Goal: Complete application form

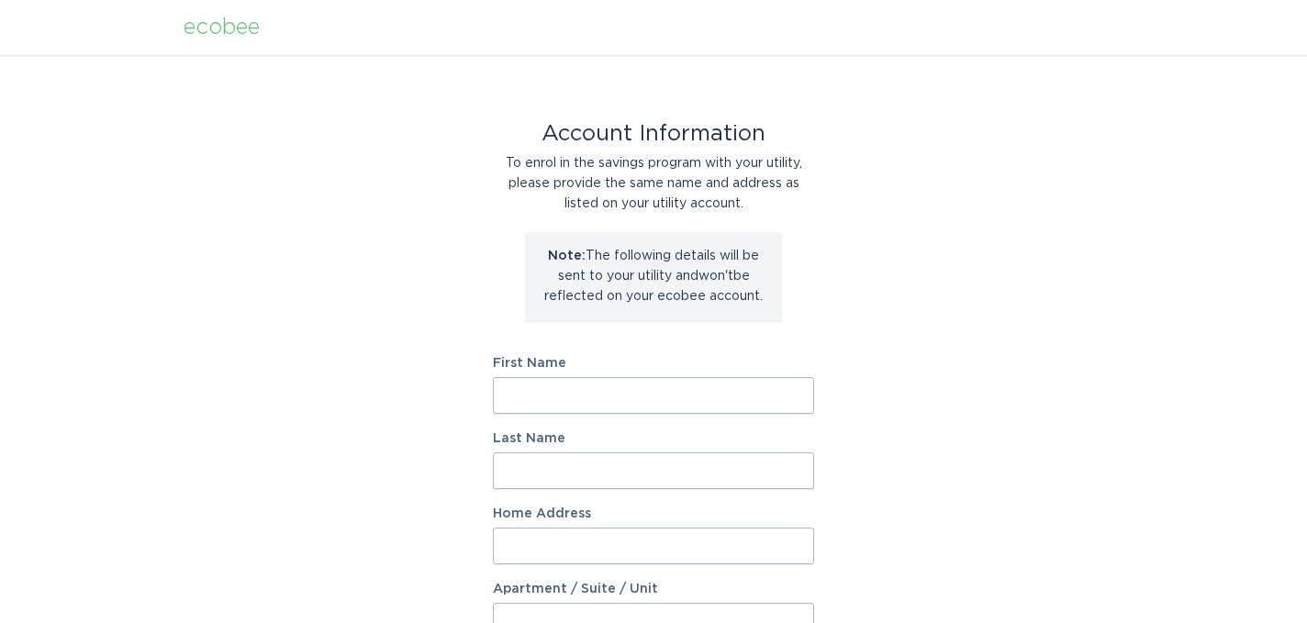
click at [711, 405] on input "First Name" at bounding box center [653, 395] width 321 height 37
type input "[PERSON_NAME]"
click at [697, 551] on input "Home Address" at bounding box center [653, 546] width 321 height 37
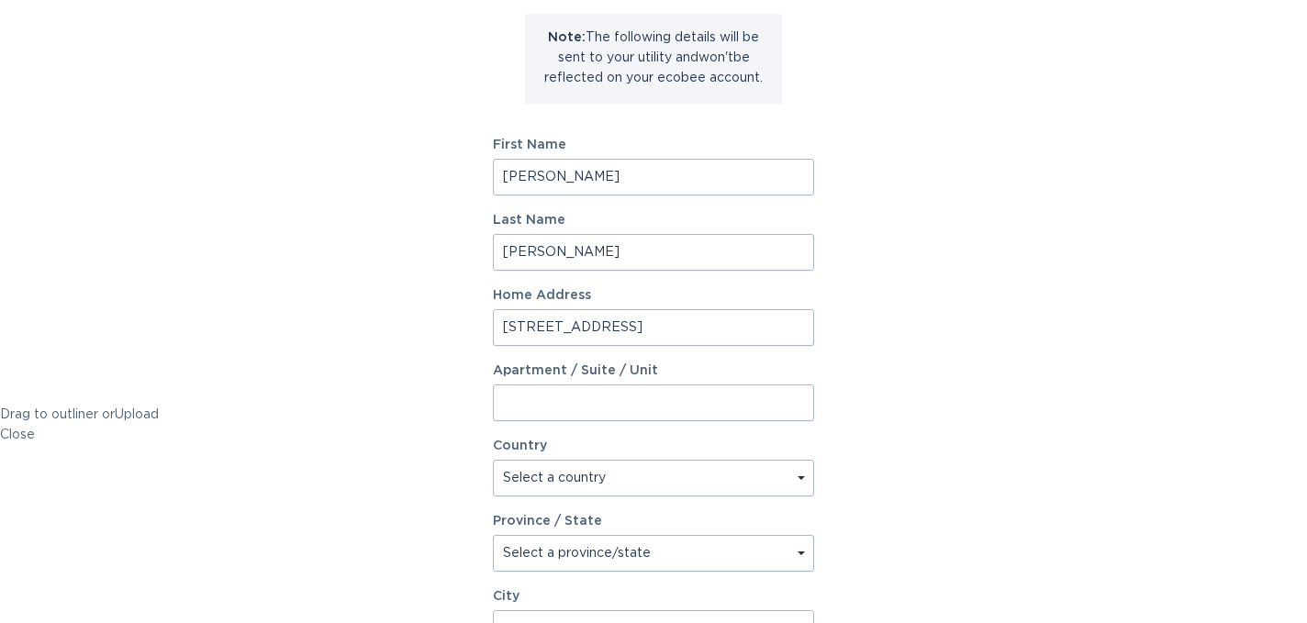
scroll to position [368, 0]
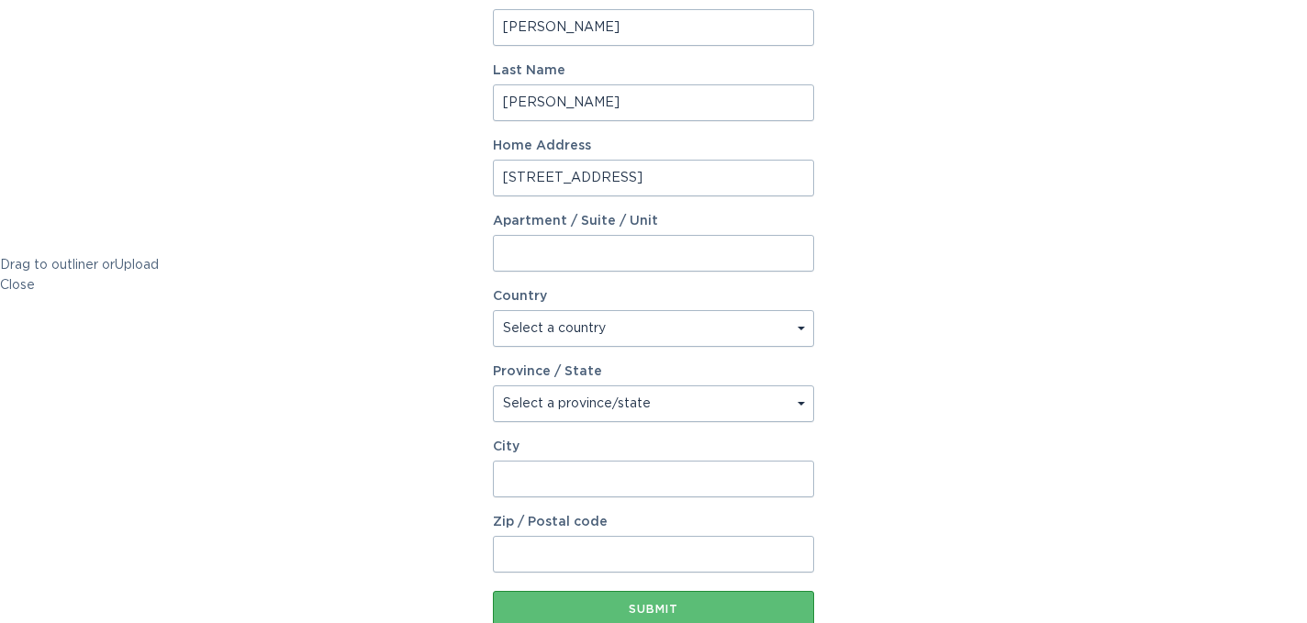
type input "[STREET_ADDRESS]"
click at [596, 323] on select "Select a country [GEOGRAPHIC_DATA] [GEOGRAPHIC_DATA]" at bounding box center [653, 328] width 321 height 37
select select "US"
click at [593, 402] on select "Select a province/state [US_STATE] [US_STATE] [US_STATE] [US_STATE] [US_STATE] …" at bounding box center [653, 404] width 321 height 37
select select "CA"
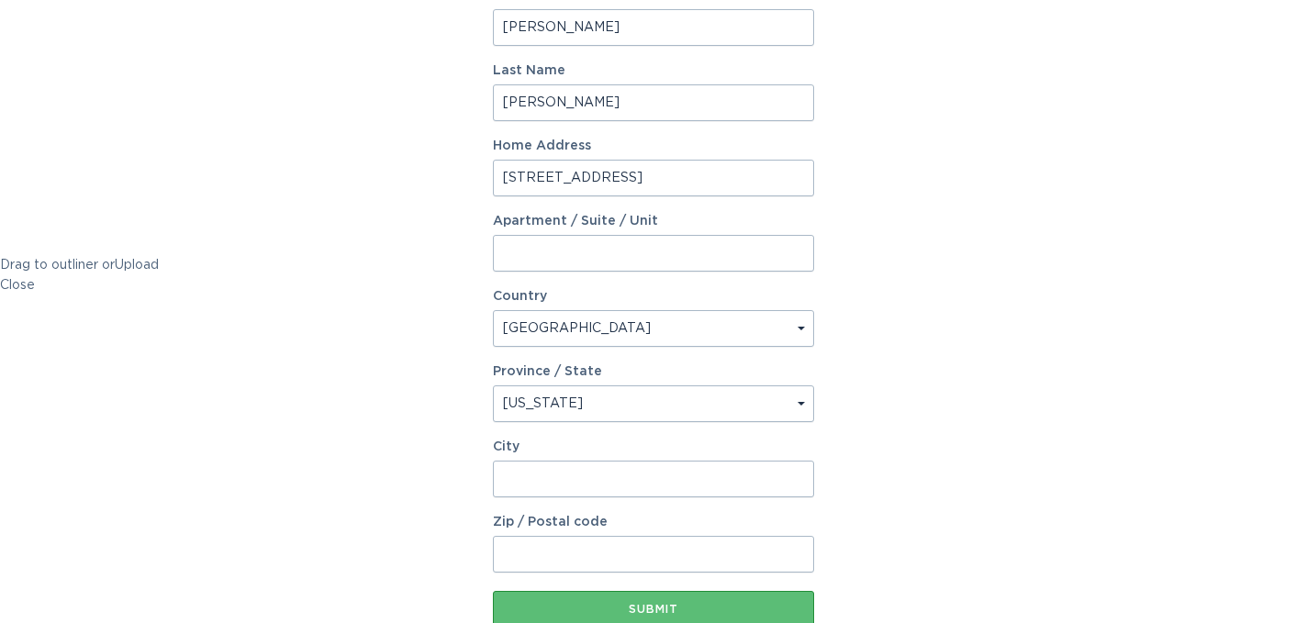
click at [563, 486] on input "City" at bounding box center [653, 479] width 321 height 37
type input "[GEOGRAPHIC_DATA]"
click at [554, 556] on input "Zip / Postal code" at bounding box center [653, 554] width 321 height 37
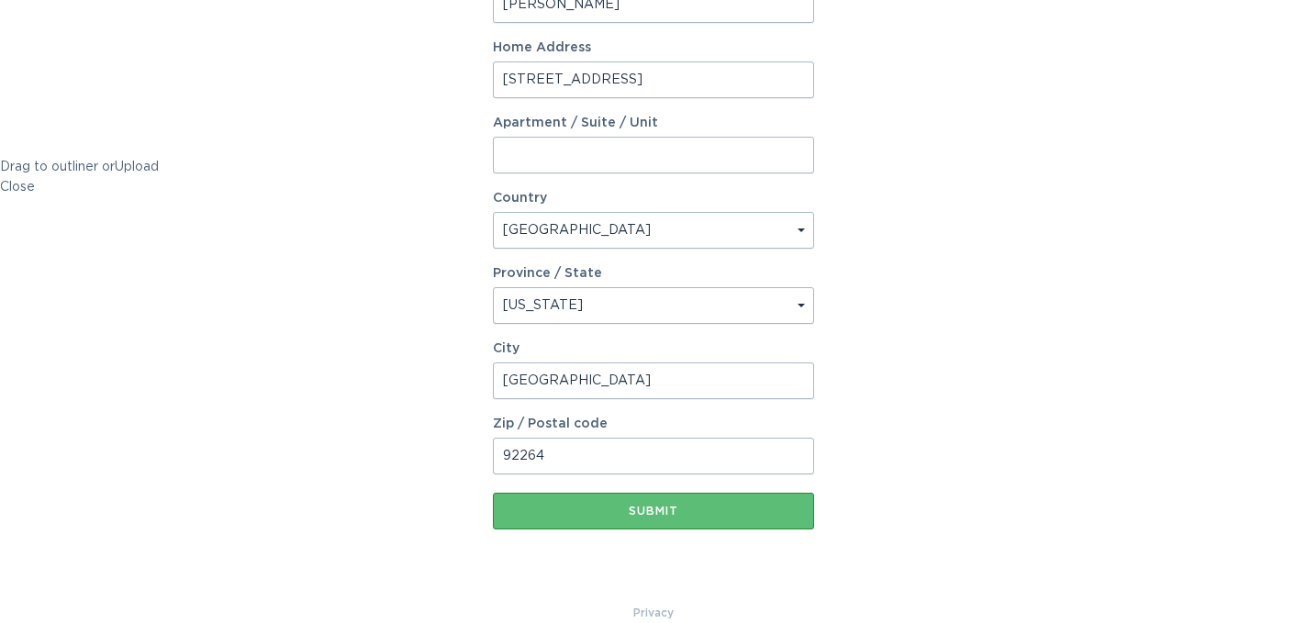
scroll to position [471, 0]
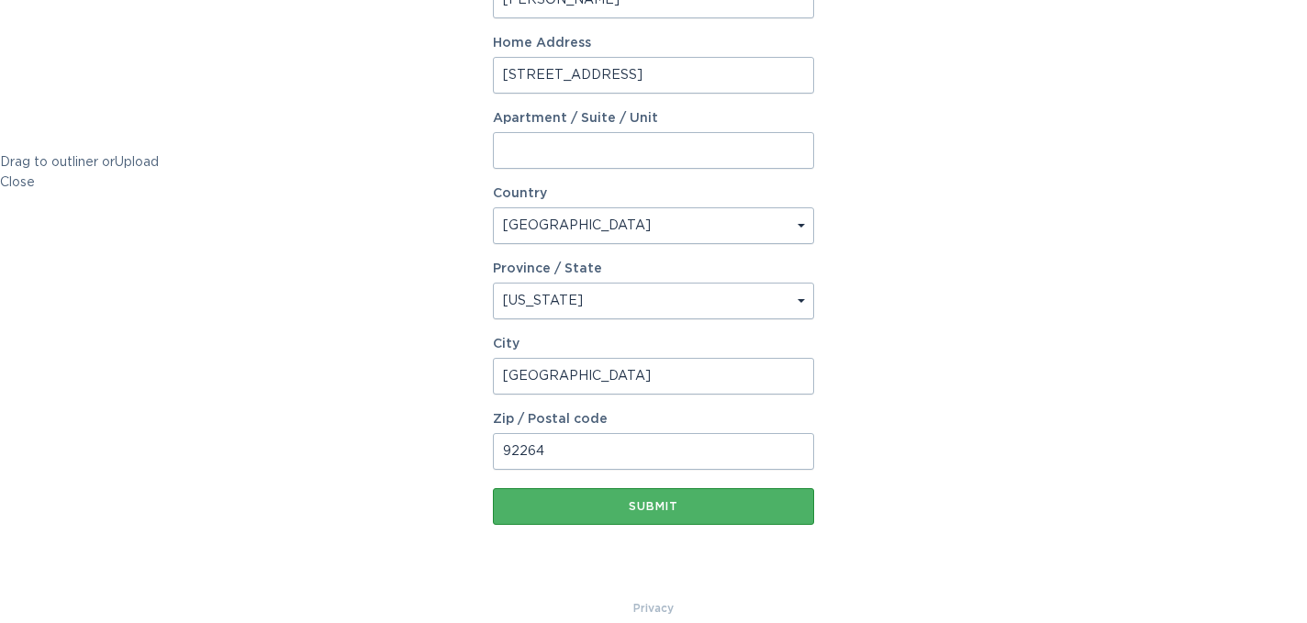
type input "92264"
click at [644, 512] on button "Submit" at bounding box center [653, 506] width 321 height 37
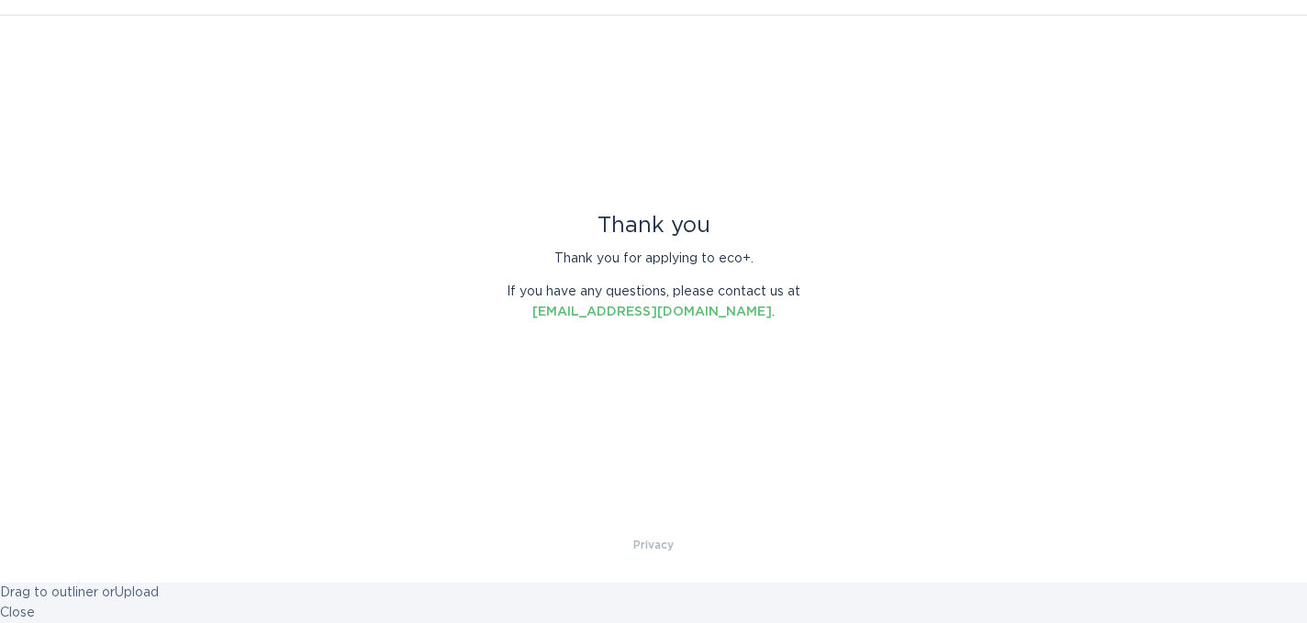
scroll to position [0, 0]
